Goal: Task Accomplishment & Management: Complete application form

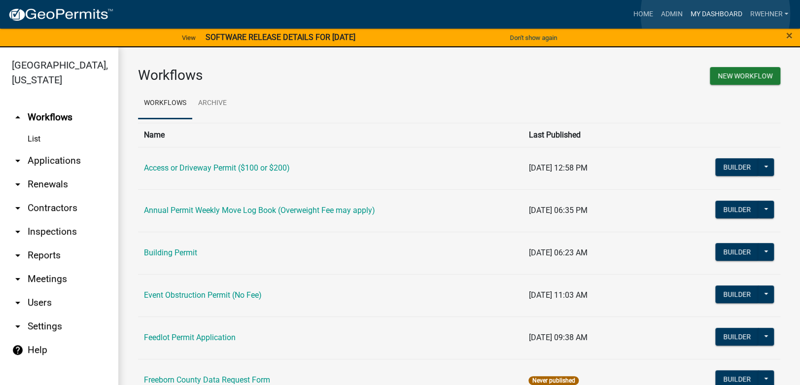
click at [715, 14] on link "My Dashboard" at bounding box center [716, 14] width 60 height 19
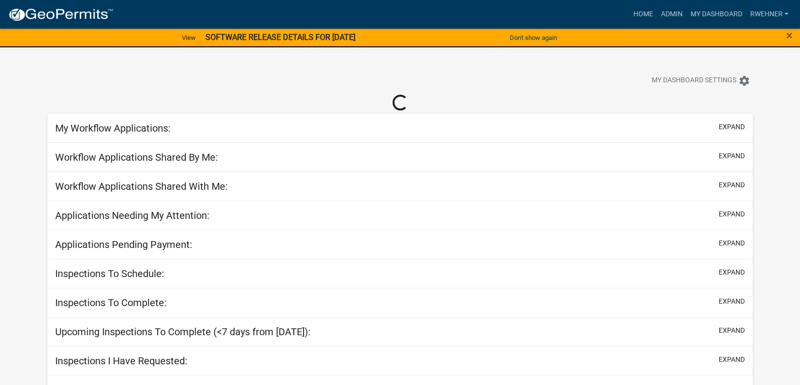
select select "2: 50"
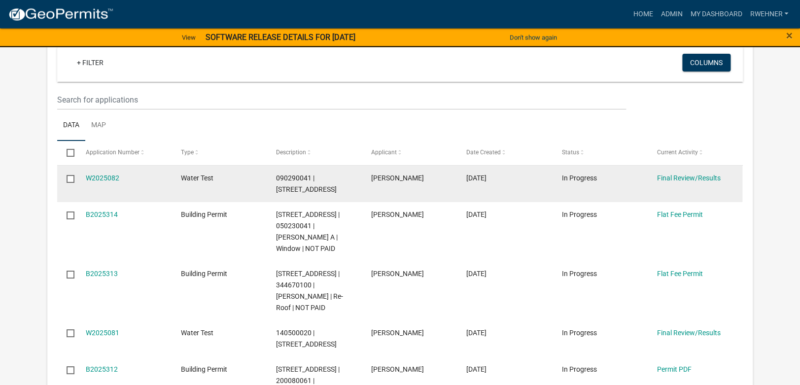
scroll to position [3002, 0]
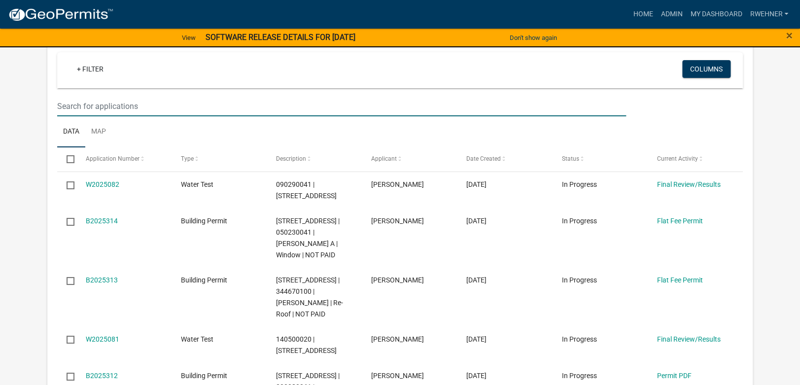
click at [189, 96] on input "text" at bounding box center [341, 106] width 569 height 20
type input "104"
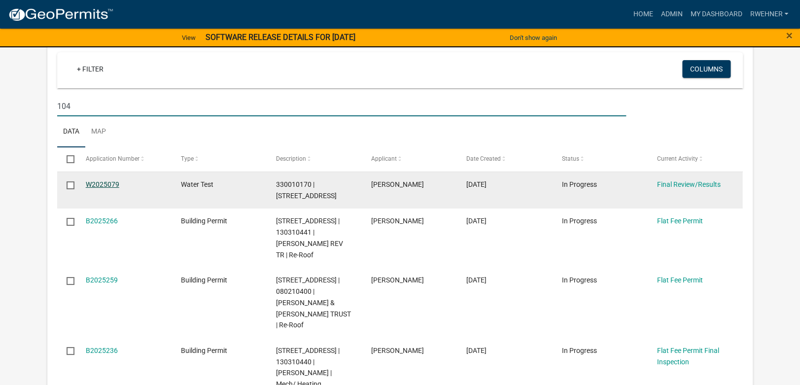
click at [101, 180] on link "W2025079" at bounding box center [103, 184] width 34 height 8
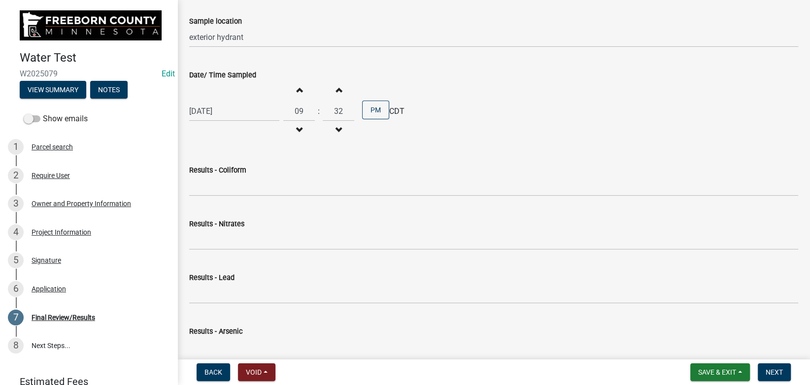
scroll to position [222, 0]
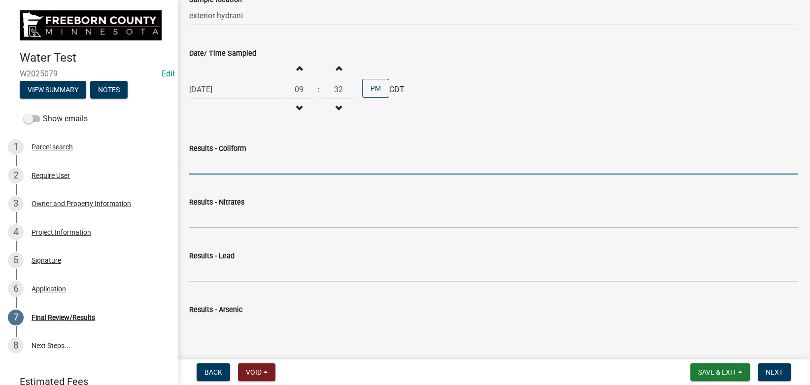
click at [215, 162] on input "Results - Coliform" at bounding box center [493, 164] width 609 height 20
type input "<1"
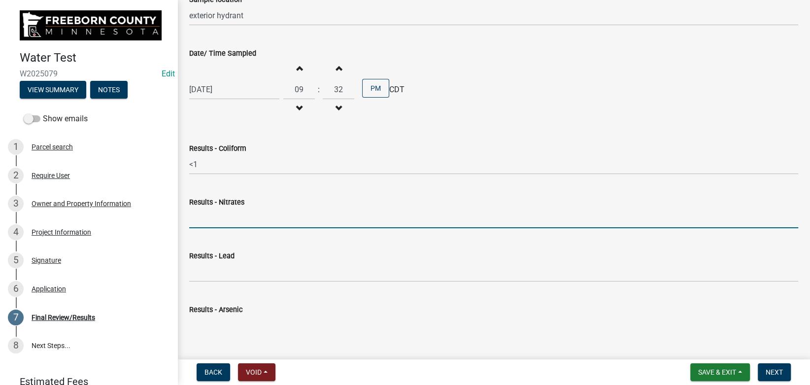
type input ">"
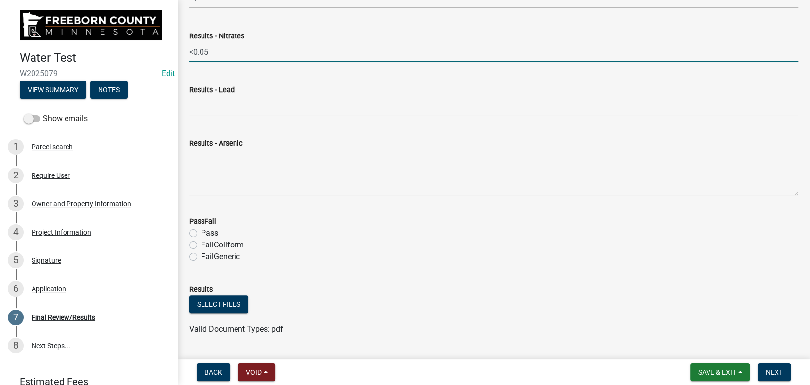
scroll to position [444, 0]
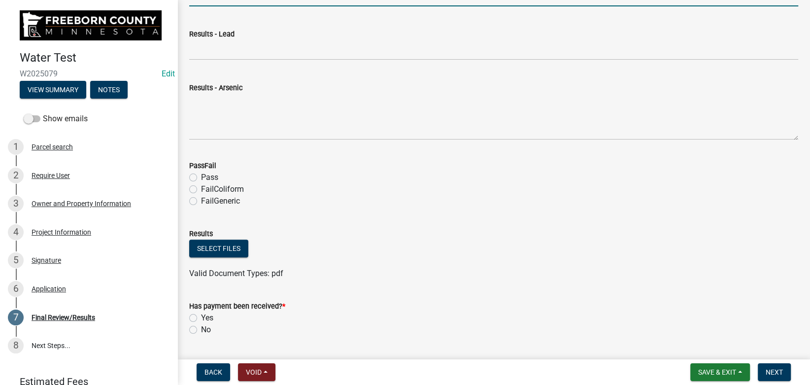
type input "<0.05"
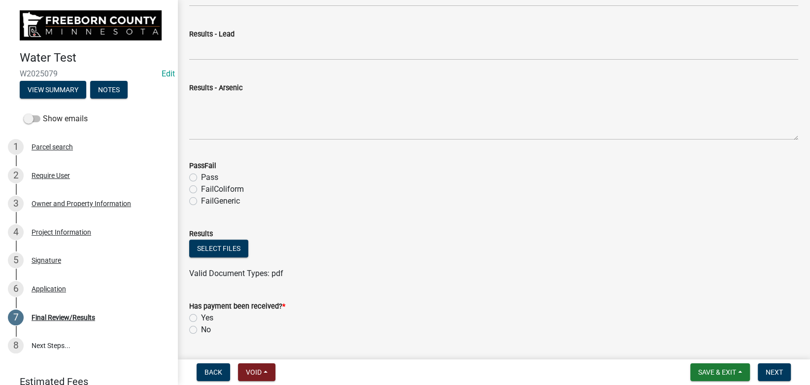
click at [201, 178] on label "Pass" at bounding box center [209, 178] width 17 height 12
click at [201, 178] on input "Pass" at bounding box center [204, 175] width 6 height 6
radio input "true"
click at [209, 246] on button "Select files" at bounding box center [218, 249] width 59 height 18
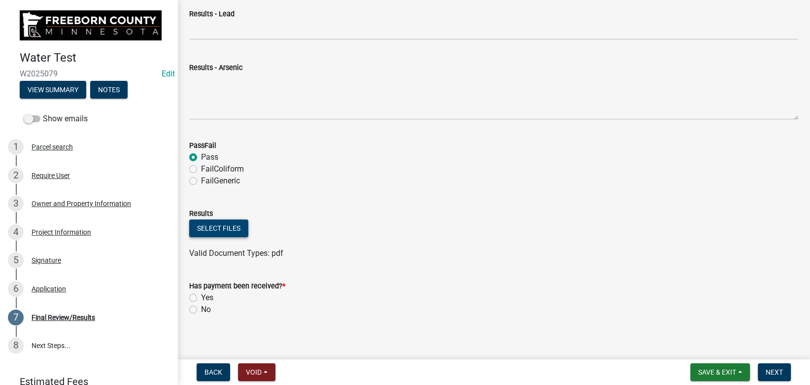
scroll to position [471, 0]
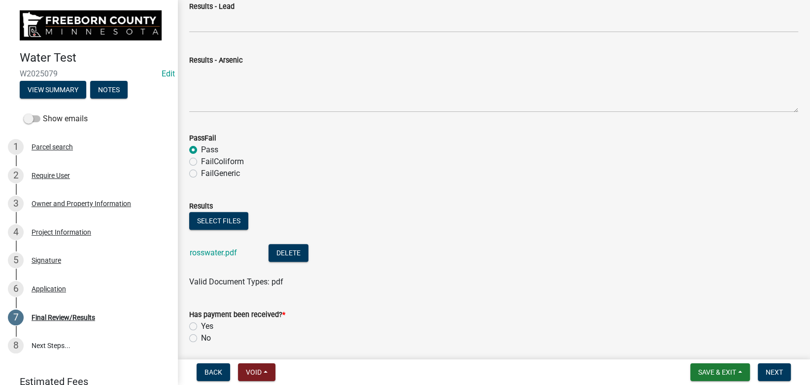
click at [201, 328] on label "Yes" at bounding box center [207, 326] width 12 height 12
click at [201, 327] on input "Yes" at bounding box center [204, 323] width 6 height 6
radio input "true"
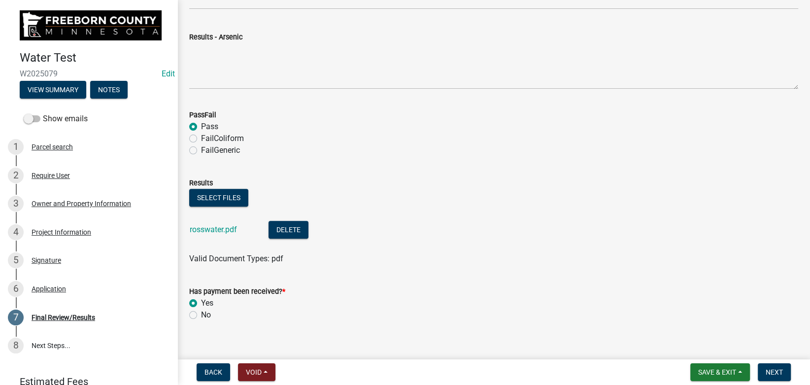
scroll to position [507, 0]
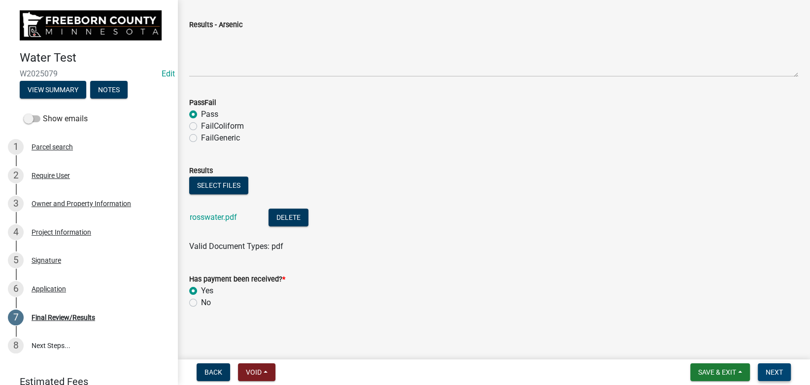
click at [777, 374] on span "Next" at bounding box center [774, 372] width 17 height 8
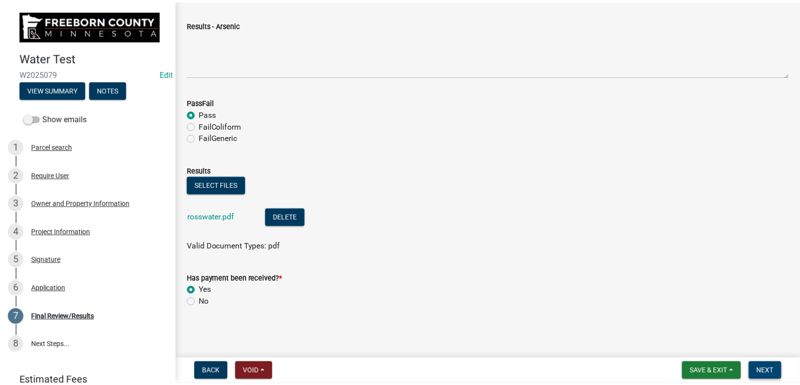
scroll to position [0, 0]
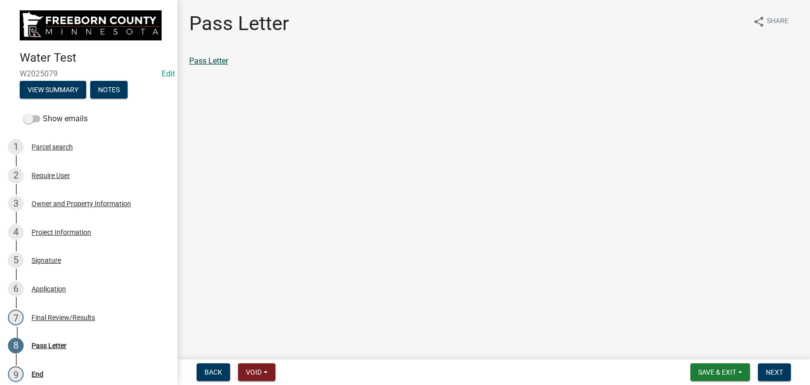
click at [198, 59] on link "Pass Letter" at bounding box center [208, 60] width 39 height 9
click at [777, 369] on span "Next" at bounding box center [774, 372] width 17 height 8
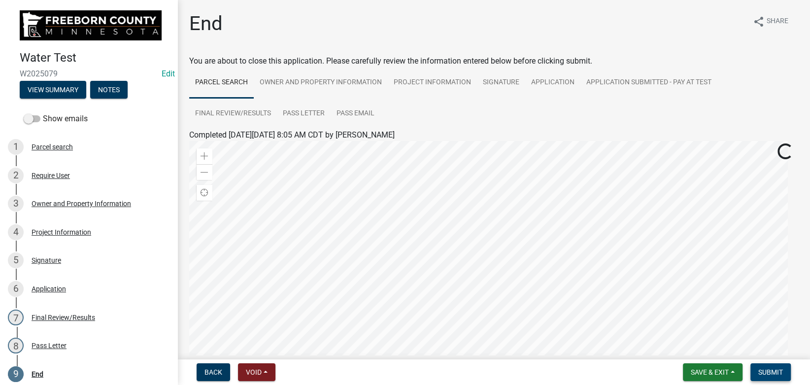
click at [771, 370] on span "Submit" at bounding box center [771, 372] width 25 height 8
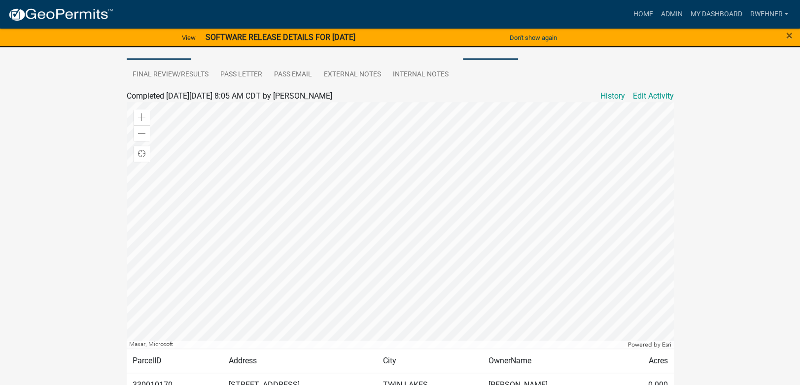
scroll to position [207, 0]
click at [240, 41] on strong "SOFTWARE RELEASE DETAILS FOR [DATE]" at bounding box center [281, 37] width 150 height 9
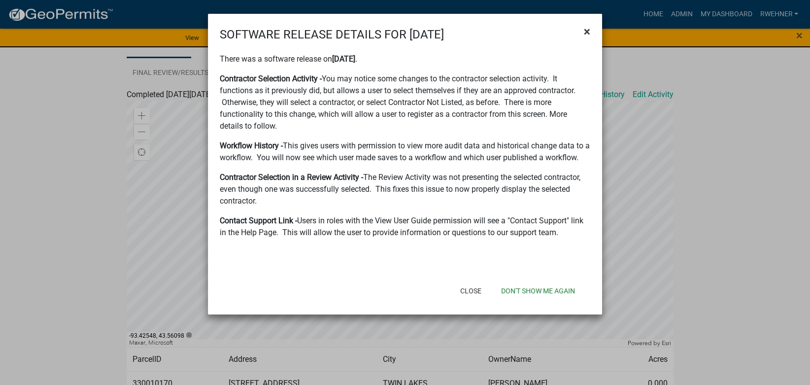
click at [588, 34] on span "×" at bounding box center [587, 32] width 6 height 14
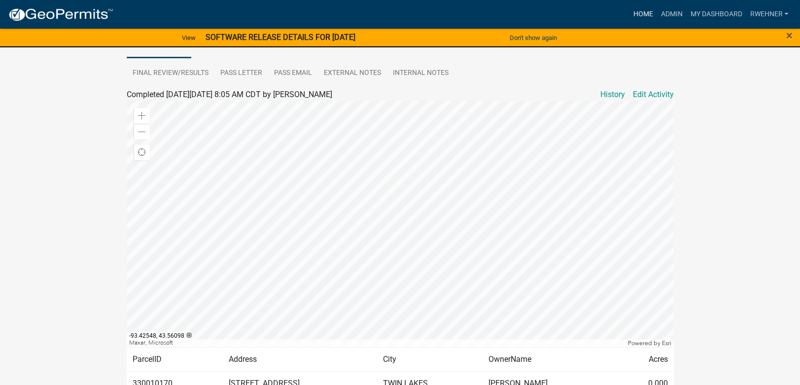
click at [646, 15] on link "Home" at bounding box center [643, 14] width 28 height 19
